Goal: Task Accomplishment & Management: Manage account settings

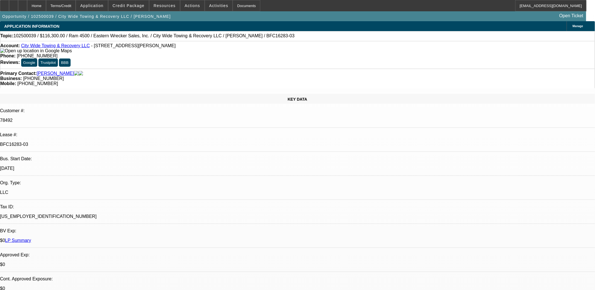
select select "0"
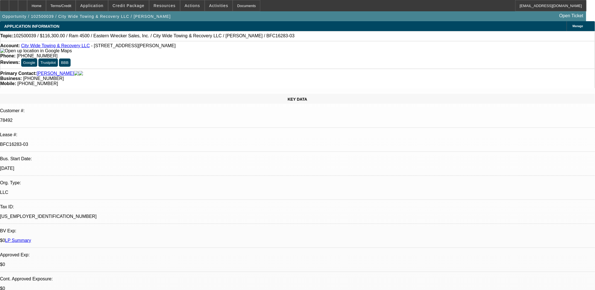
select select "0"
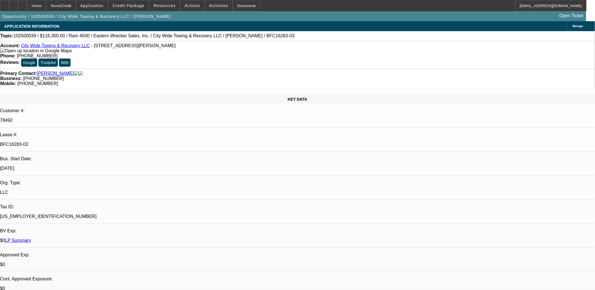
select select "0"
select select "1"
select select "2"
select select "6"
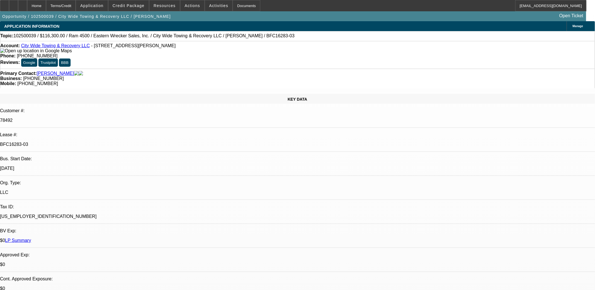
select select "1"
select select "2"
select select "6"
select select "1"
select select "2"
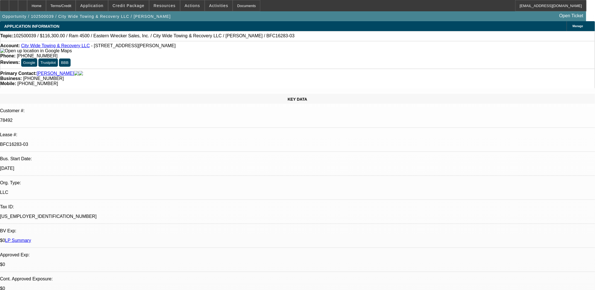
select select "6"
select select "1"
select select "2"
select select "6"
click at [9, 10] on div at bounding box center [4, 5] width 9 height 11
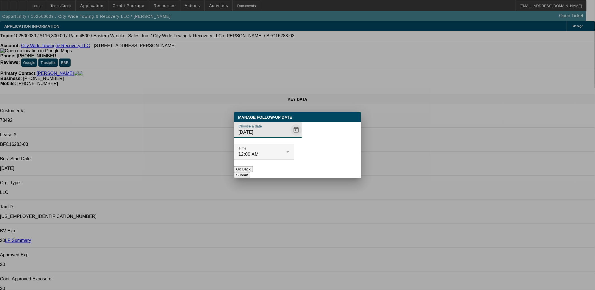
click at [289, 137] on span "Open calendar" at bounding box center [296, 130] width 14 height 14
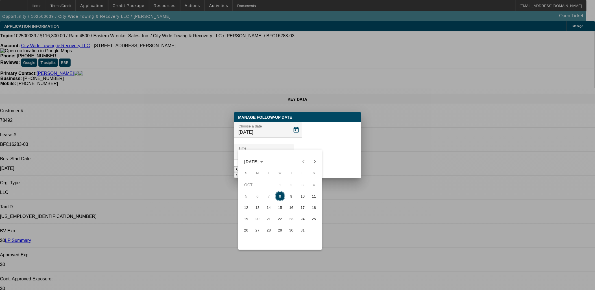
click at [289, 195] on span "9" at bounding box center [291, 196] width 10 height 10
type input "10/9/2025"
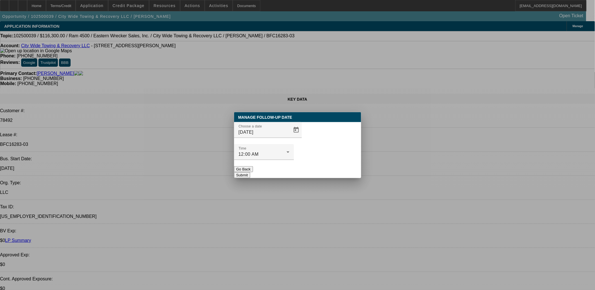
click at [250, 172] on button "Submit" at bounding box center [242, 175] width 16 height 6
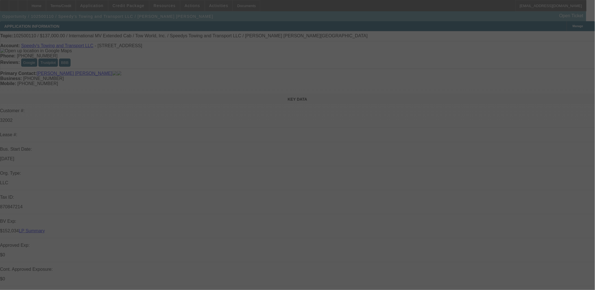
select select "0"
select select "2"
select select "0.1"
select select "0"
select select "2"
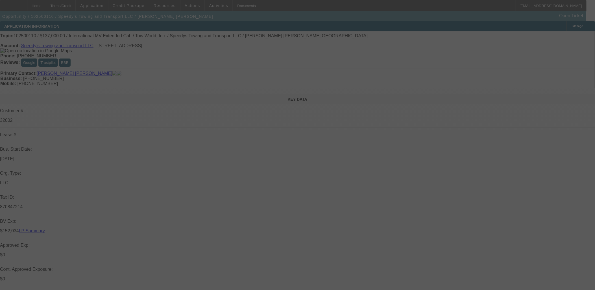
select select "0.1"
select select "0"
select select "0.1"
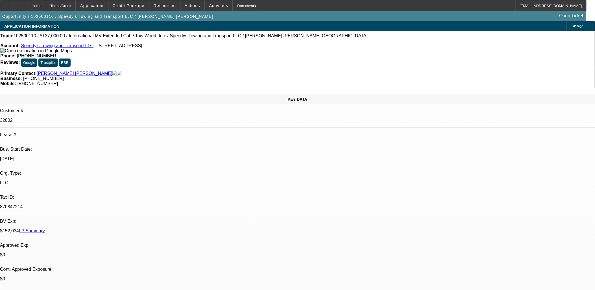
select select "1"
select select "2"
select select "4"
select select "1"
select select "2"
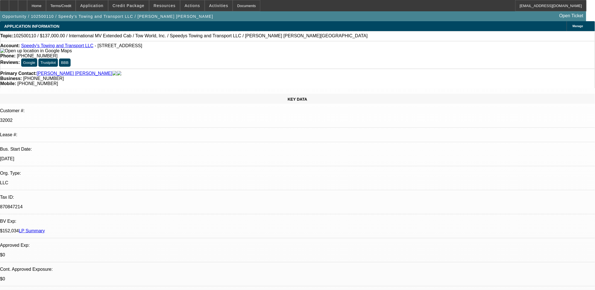
select select "4"
select select "1"
select select "2"
select select "4"
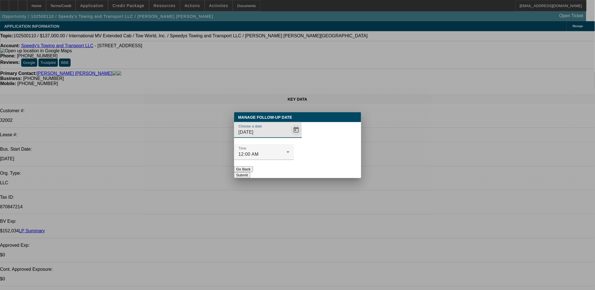
click at [289, 137] on span "Open calendar" at bounding box center [296, 130] width 14 height 14
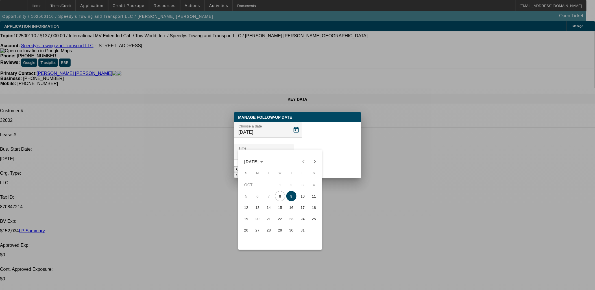
click at [294, 209] on span "16" at bounding box center [291, 207] width 10 height 10
type input "10/16/2025"
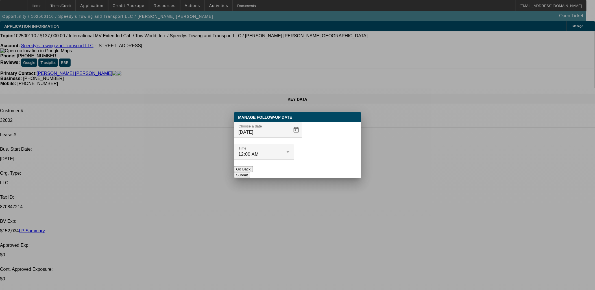
click at [250, 172] on button "Submit" at bounding box center [242, 175] width 16 height 6
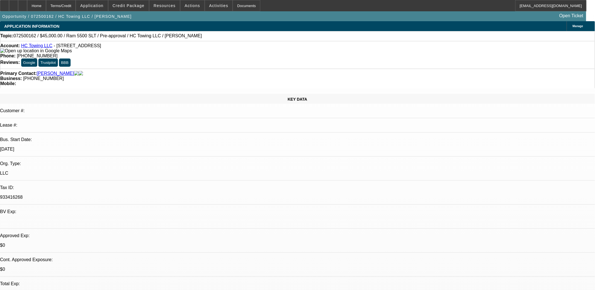
select select "0"
select select "2"
select select "0"
select select "2"
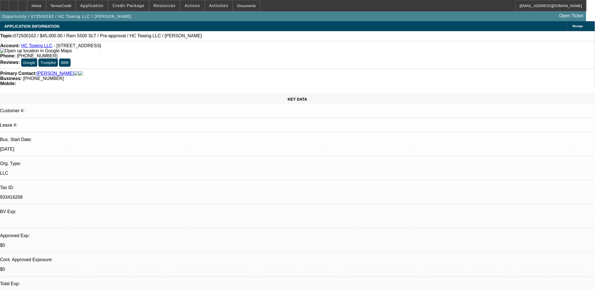
select select "0"
select select "0.15"
select select "2"
select select "0"
select select "0.1"
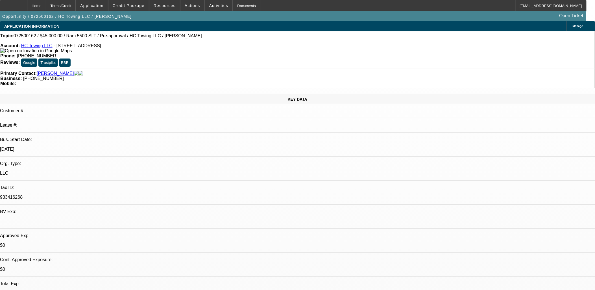
select select "0"
select select "1"
select select "2"
select select "6"
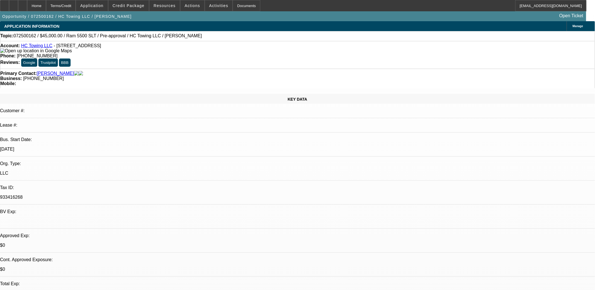
select select "1"
select select "2"
select select "6"
select select "1"
select select "2"
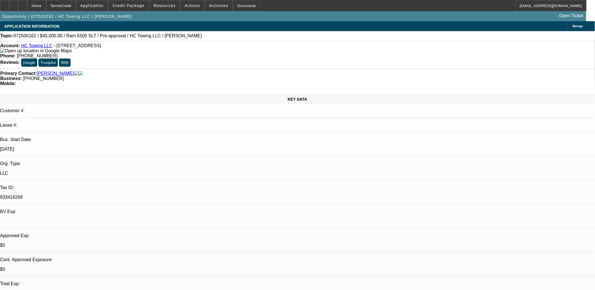
select select "6"
select select "1"
select select "6"
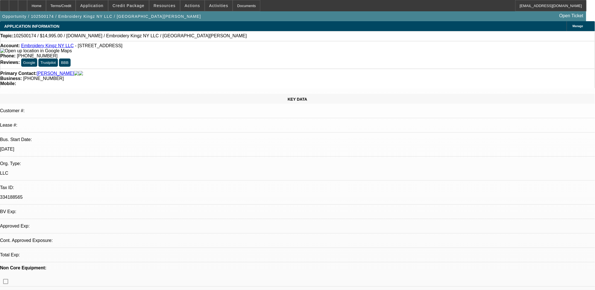
select select "0"
select select "2"
select select "0.1"
select select "4"
